Goal: Task Accomplishment & Management: Use online tool/utility

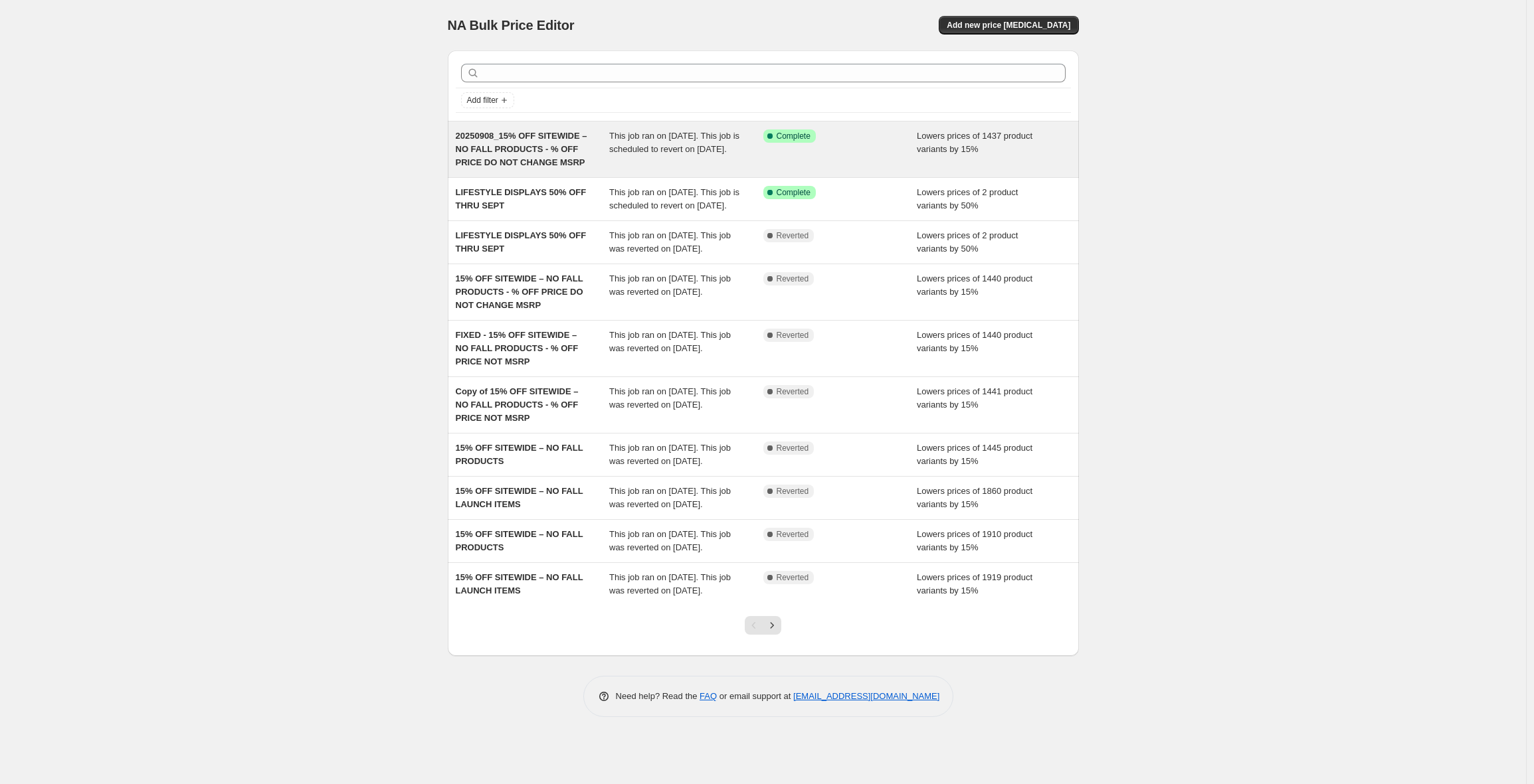
click at [524, 149] on span "20250908_15% OFF SITEWIDE – NO FALL PRODUCTS - % OFF PRICE DO NOT CHANGE MSRP" at bounding box center [521, 149] width 132 height 37
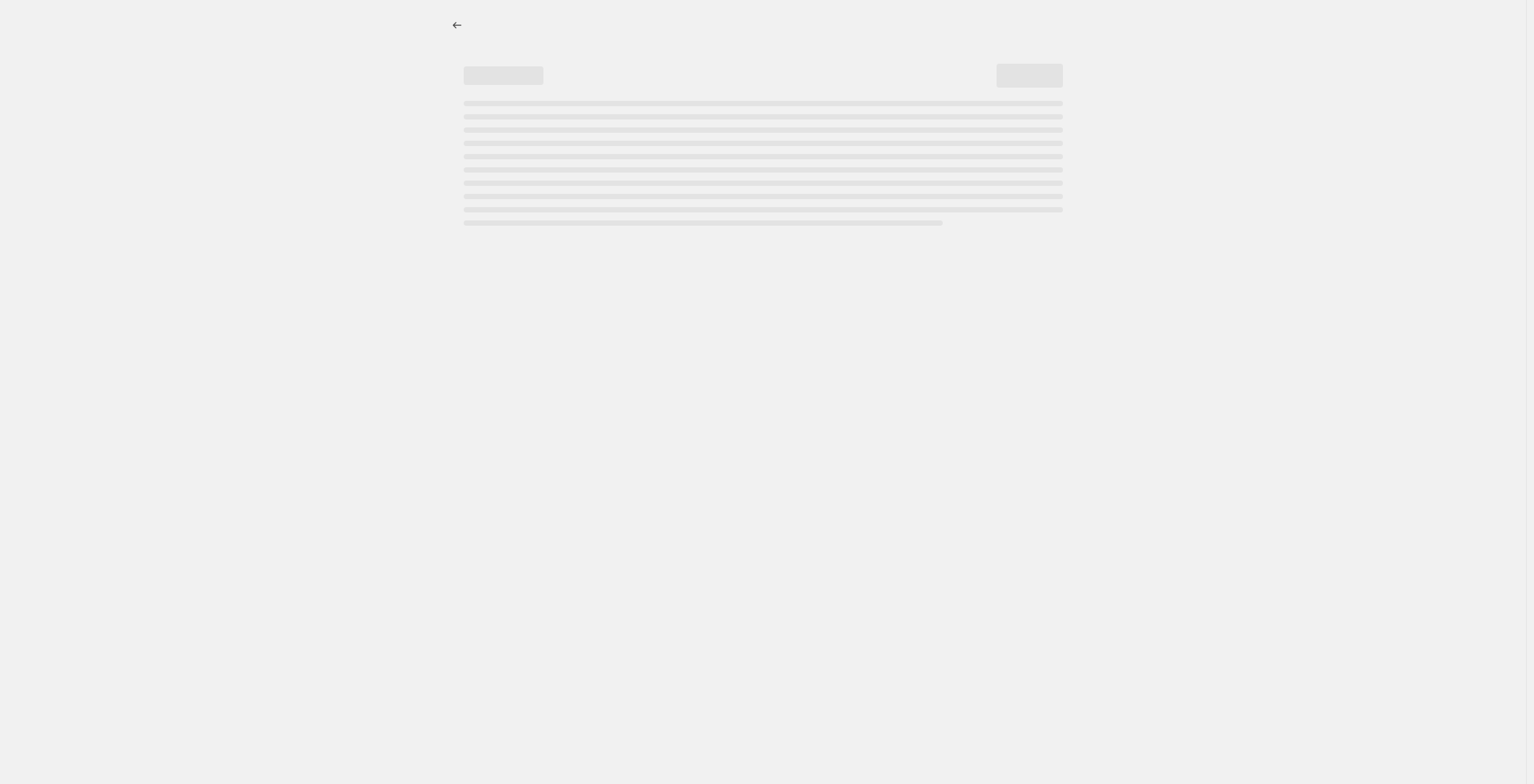
select select "percentage"
select select "no_change"
select select "product_status"
select select "tag"
select select "not_equal"
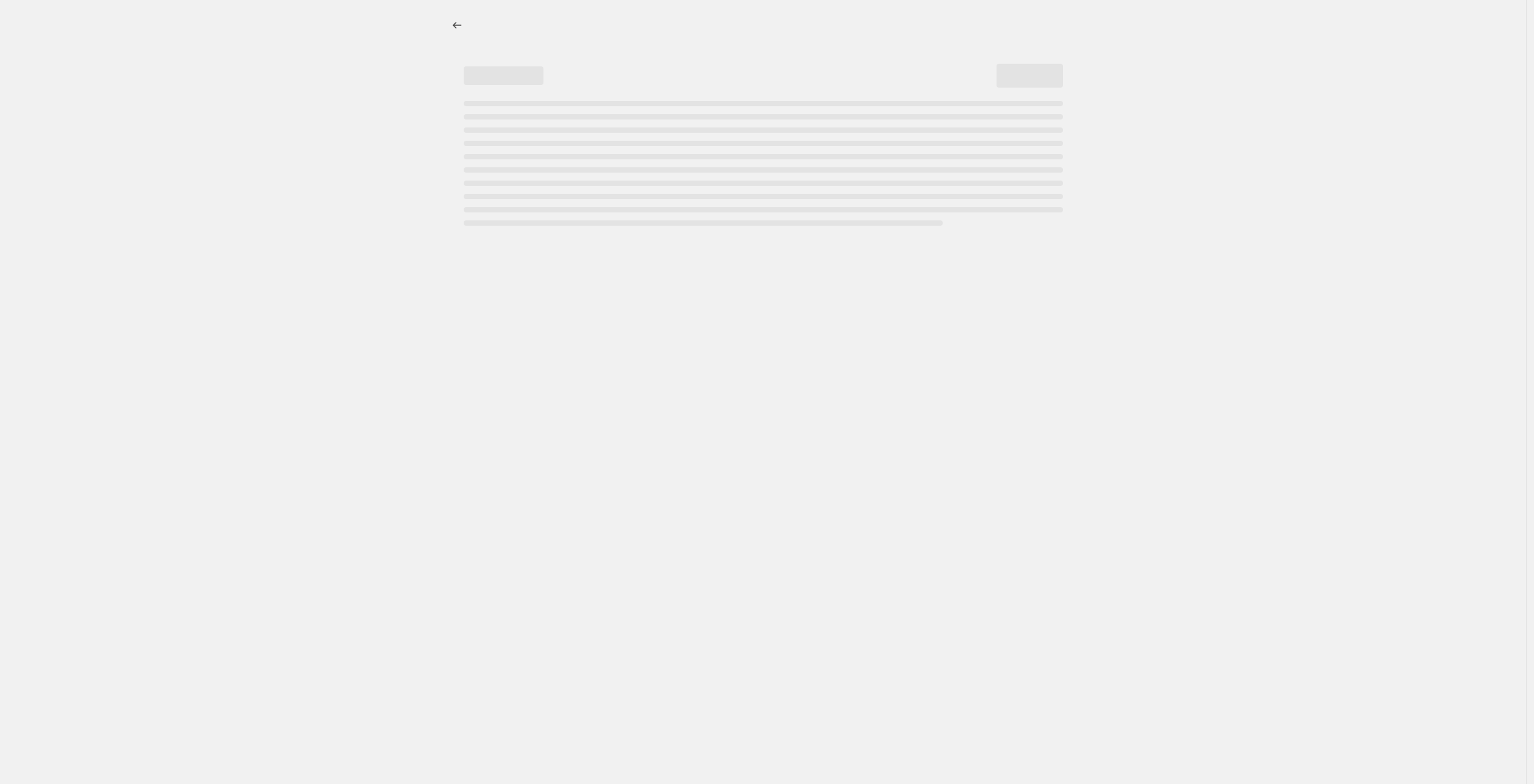
select select "tag"
select select "not_equal"
select select "tag"
select select "not_equal"
select select "tag"
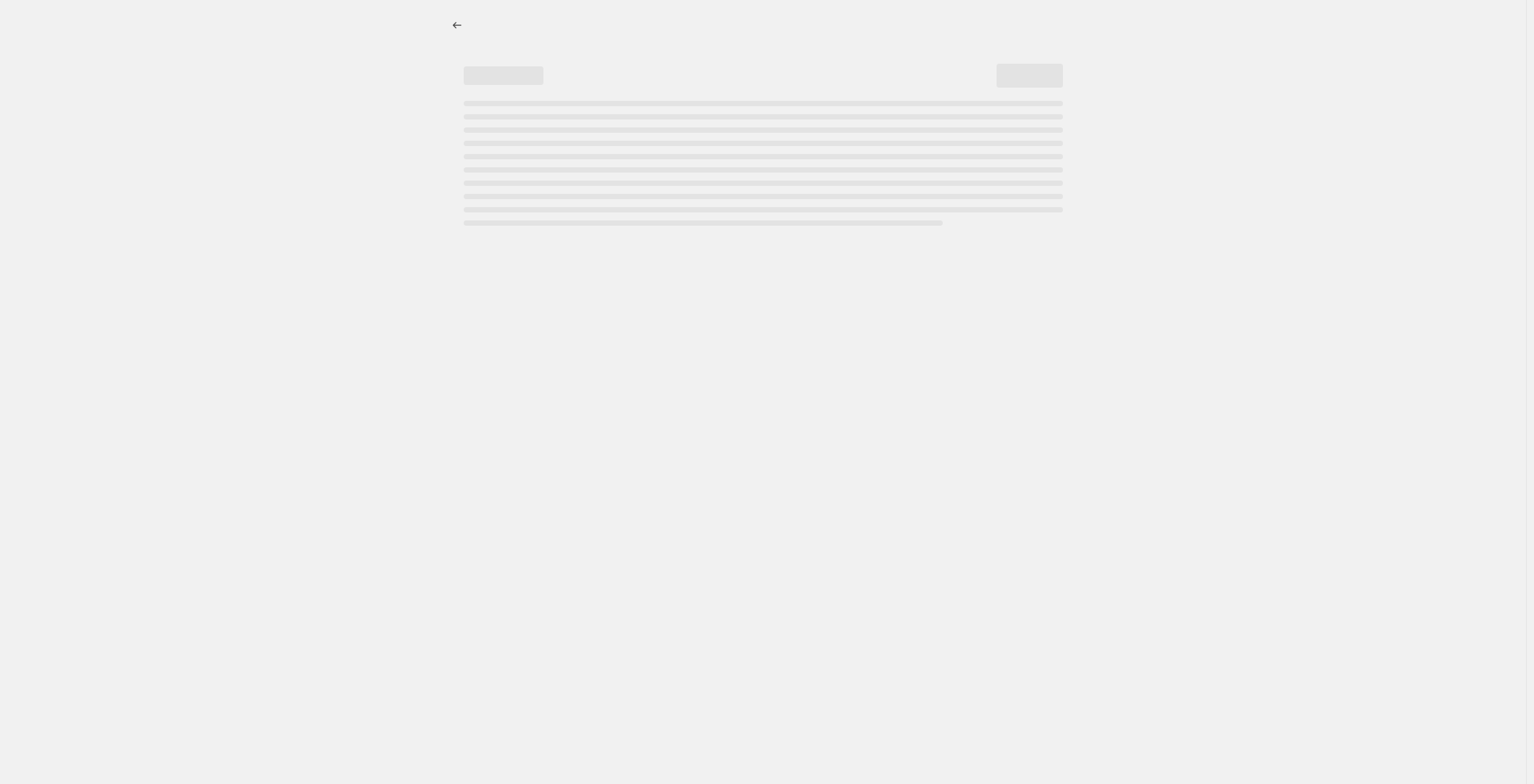
select select "not_equal"
select select "tag"
select select "not_equal"
select select "tag"
select select "not_equal"
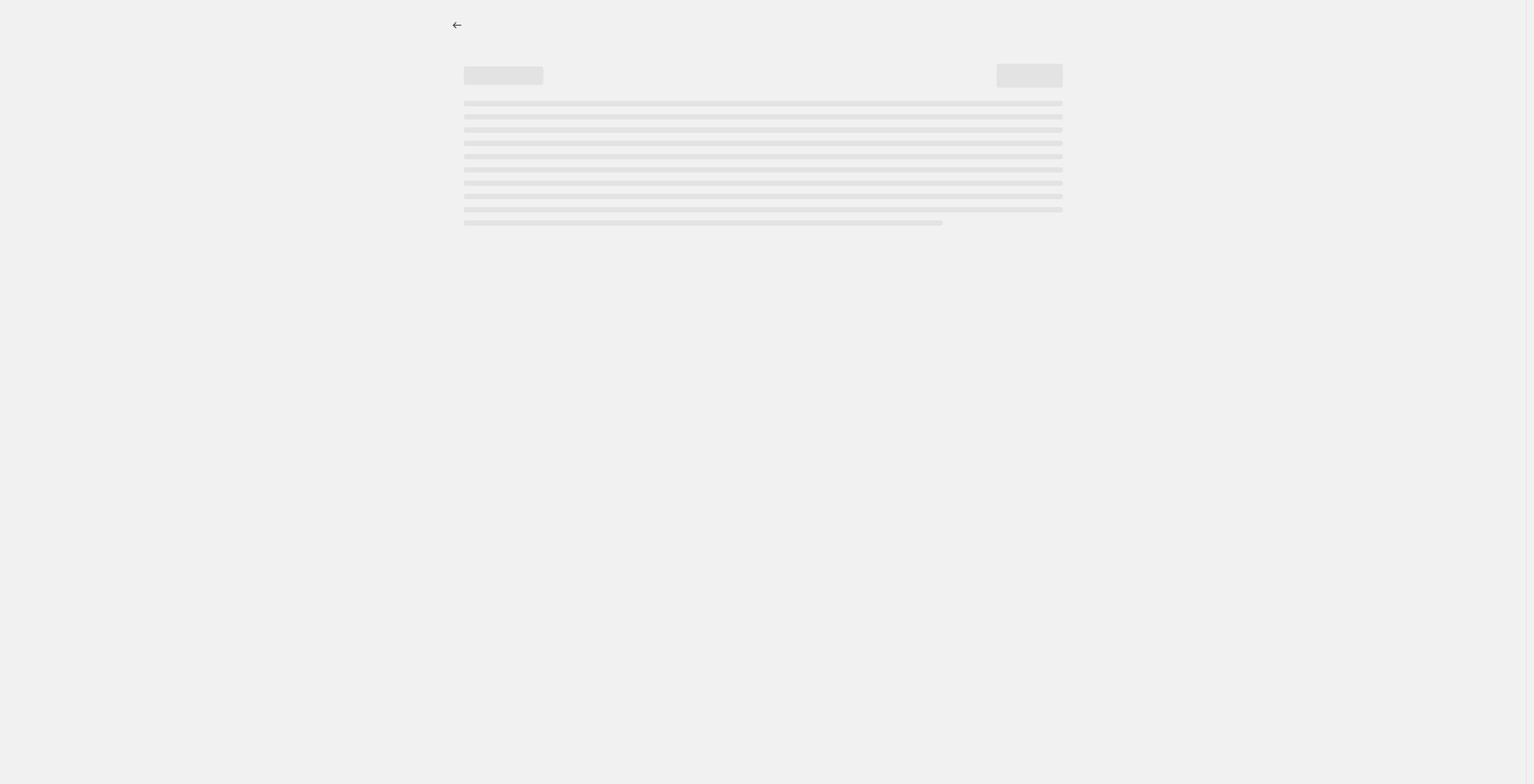
select select "tag"
select select "not_equal"
select select "tag"
select select "not_equal"
select select "tag"
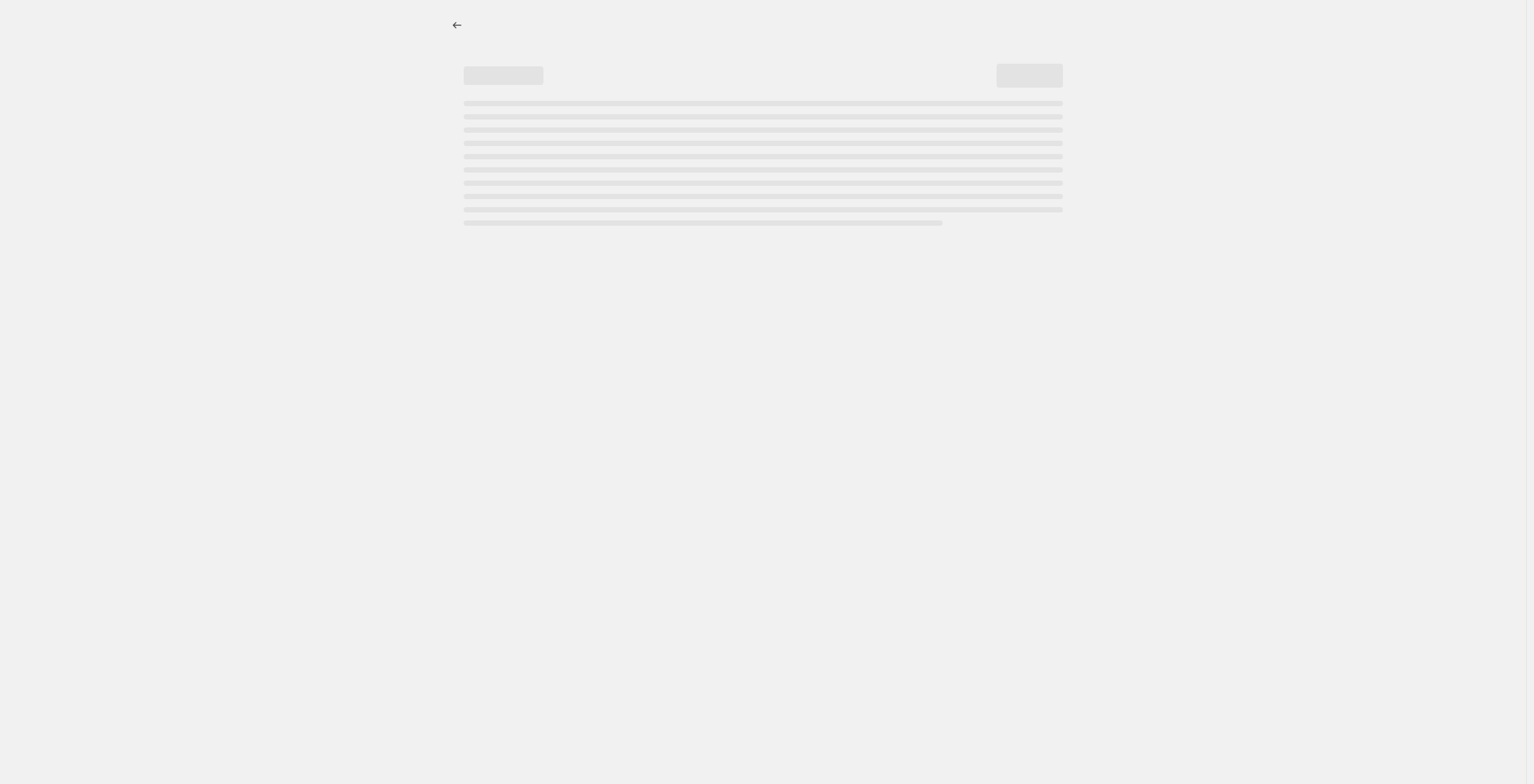
select select "not_equal"
select select "tag"
select select "not_equal"
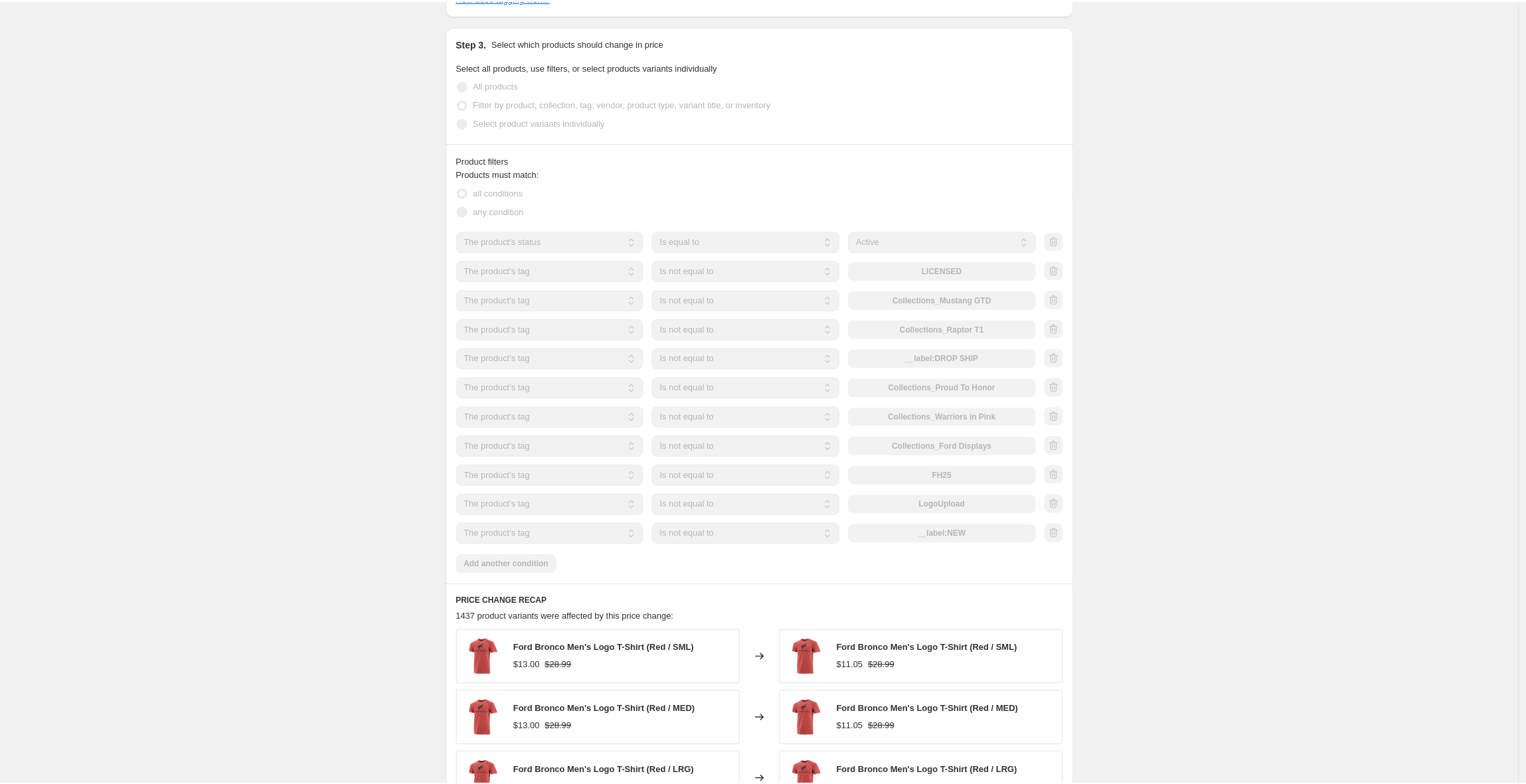
scroll to position [895, 0]
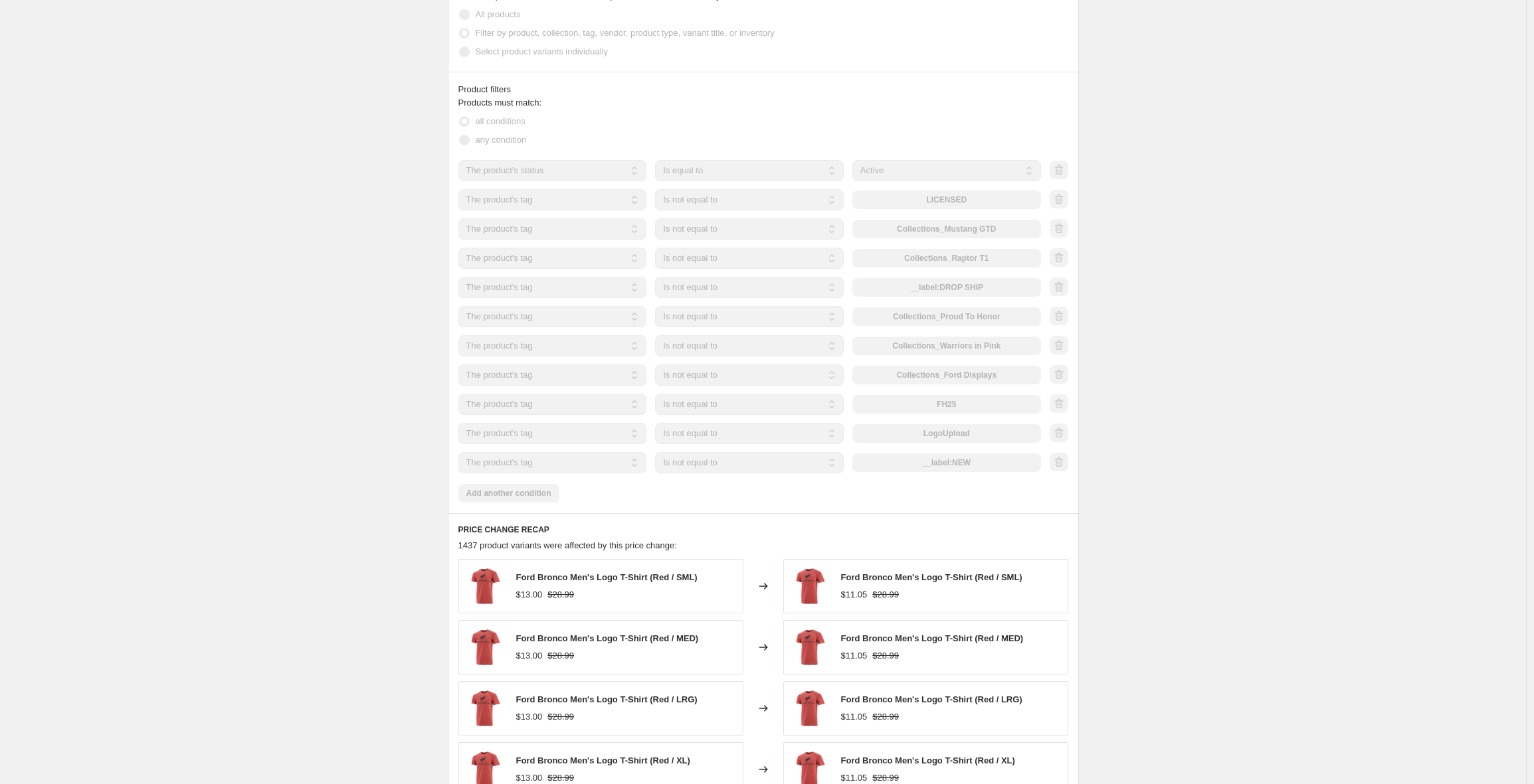
click at [334, 470] on div "20250908_15% OFF SITEWIDE – NO FALL PRODUCTS - % OFF PRICE DO NOT CHANGE MSRP. …" at bounding box center [763, 203] width 1527 height 2196
